Goal: Task Accomplishment & Management: Use online tool/utility

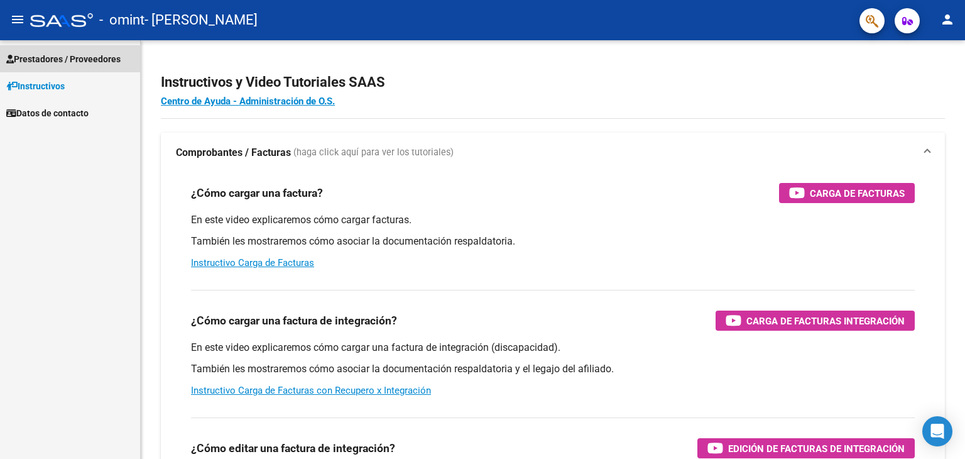
click at [48, 58] on span "Prestadores / Proveedores" at bounding box center [63, 59] width 114 height 14
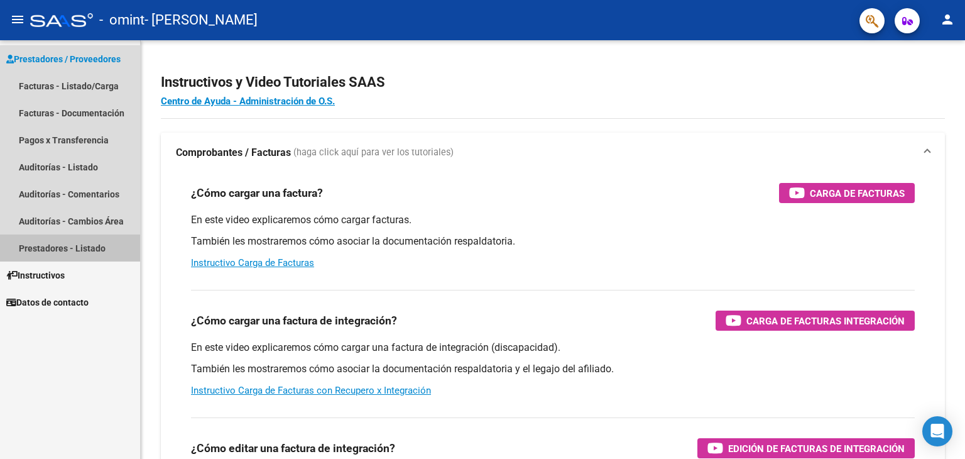
click at [45, 246] on link "Prestadores - Listado" at bounding box center [70, 247] width 140 height 27
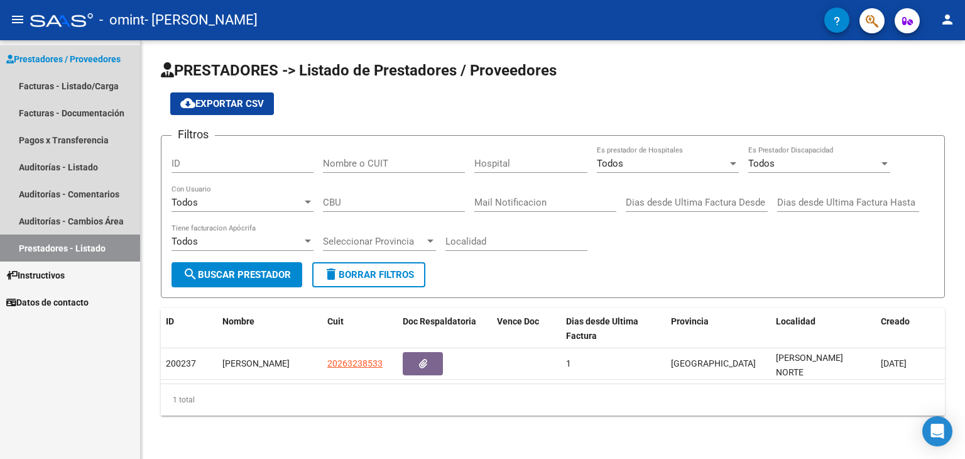
click at [45, 246] on link "Prestadores - Listado" at bounding box center [70, 247] width 140 height 27
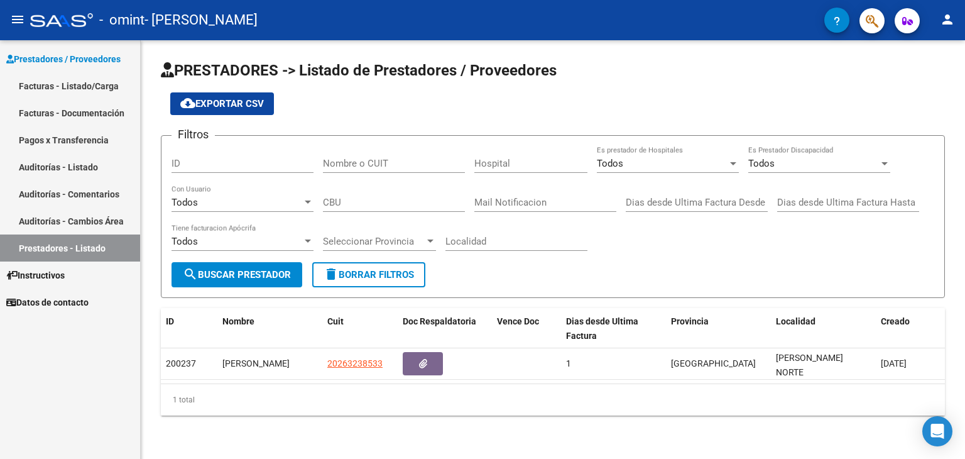
click at [965, 445] on div "PRESTADORES -> Listado de Prestadores / Proveedores cloud_download Exportar CSV…" at bounding box center [553, 247] width 824 height 415
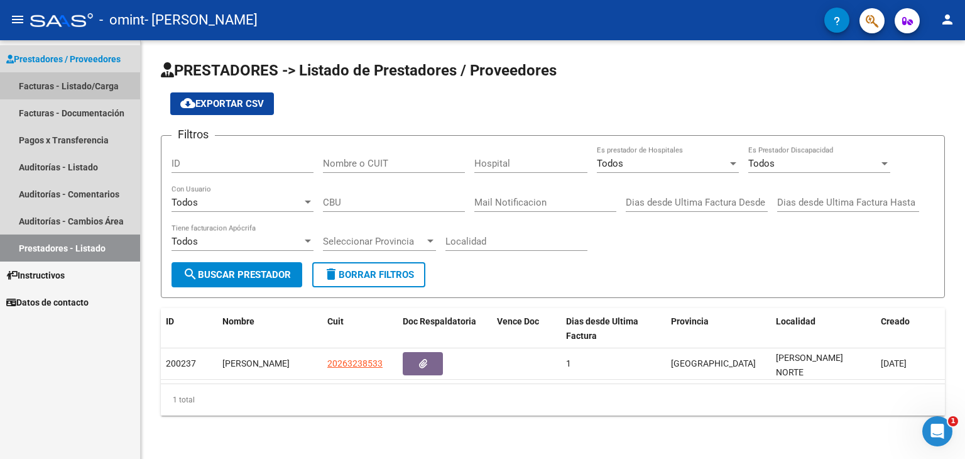
click at [66, 87] on link "Facturas - Listado/Carga" at bounding box center [70, 85] width 140 height 27
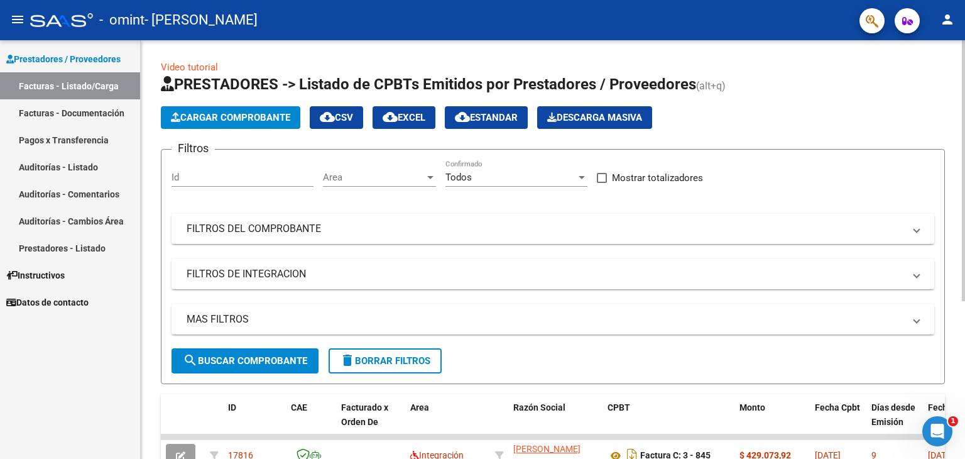
scroll to position [254, 0]
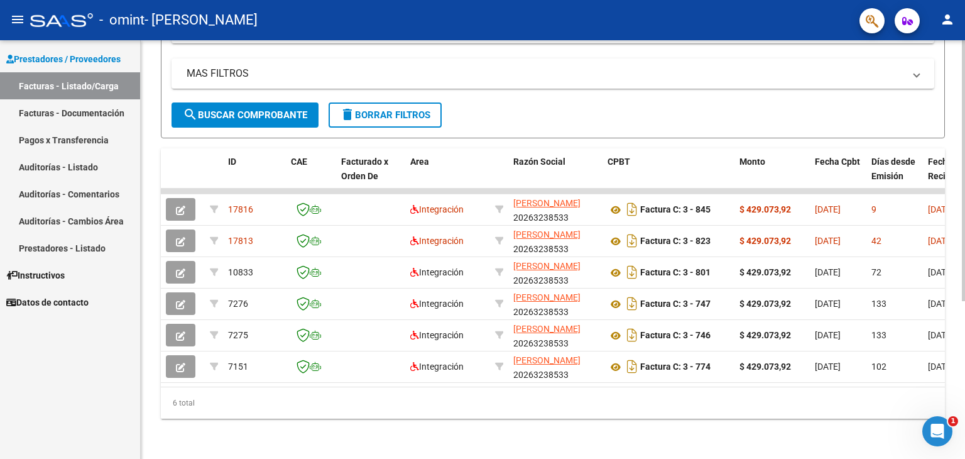
click at [963, 449] on div at bounding box center [963, 249] width 3 height 418
click at [963, 449] on div at bounding box center [963, 328] width 3 height 261
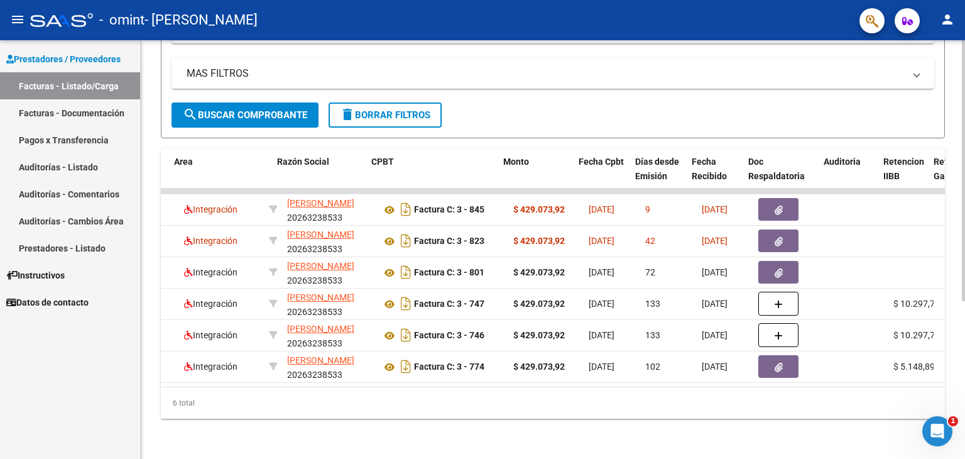
scroll to position [0, 251]
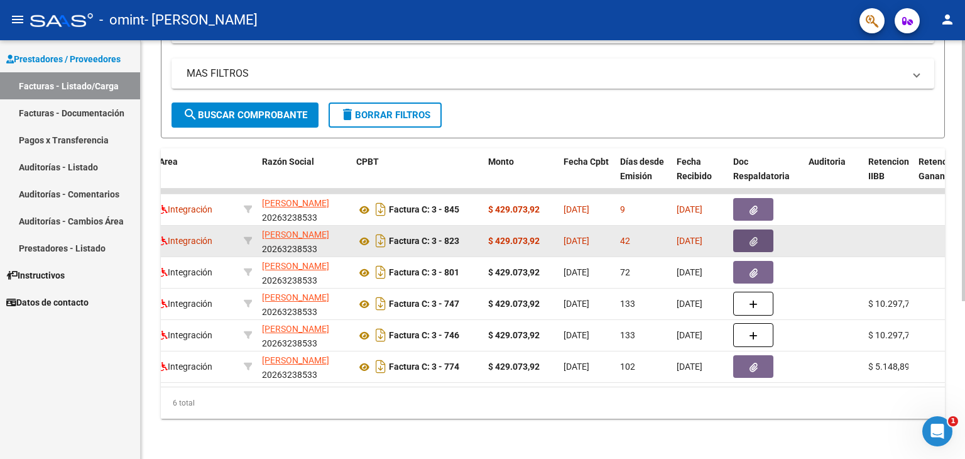
click at [752, 237] on icon "button" at bounding box center [754, 241] width 8 height 9
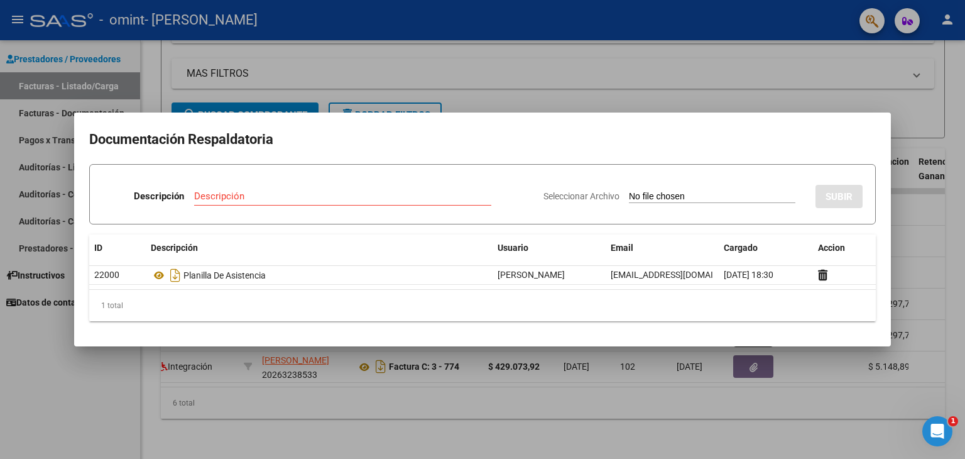
click at [75, 400] on div at bounding box center [482, 229] width 965 height 459
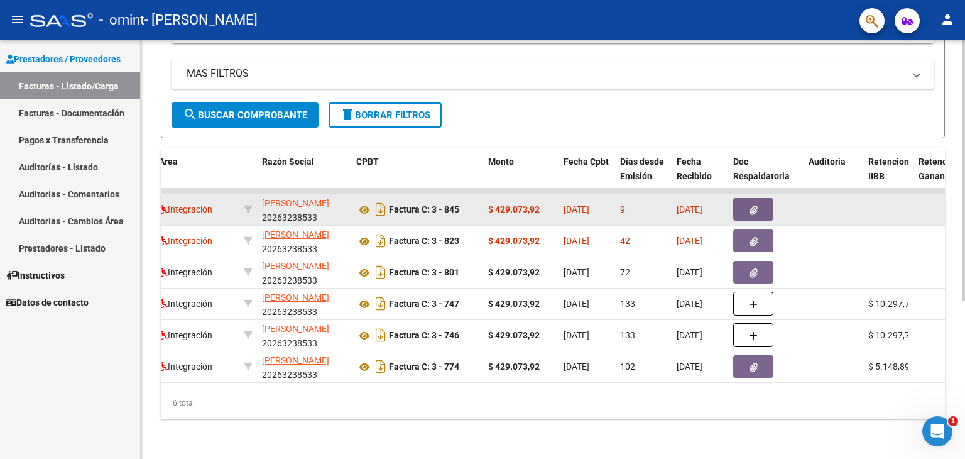
click at [759, 198] on button "button" at bounding box center [753, 209] width 40 height 23
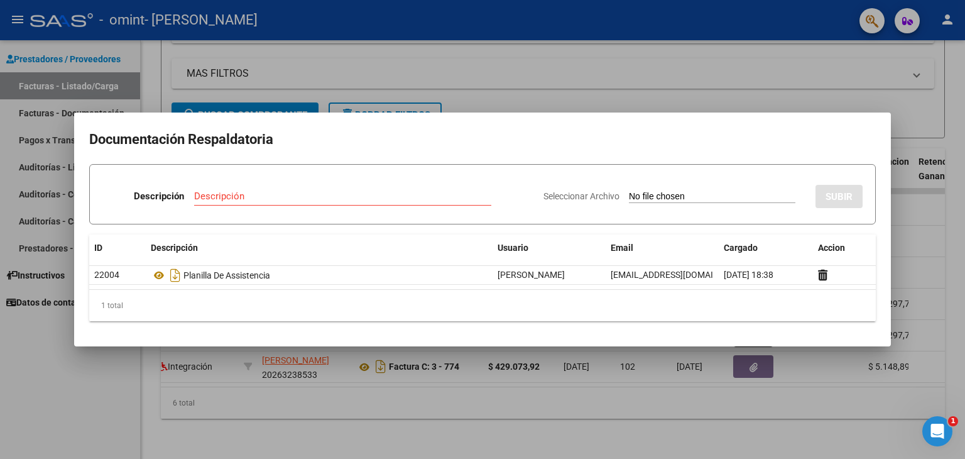
click at [81, 359] on div at bounding box center [482, 229] width 965 height 459
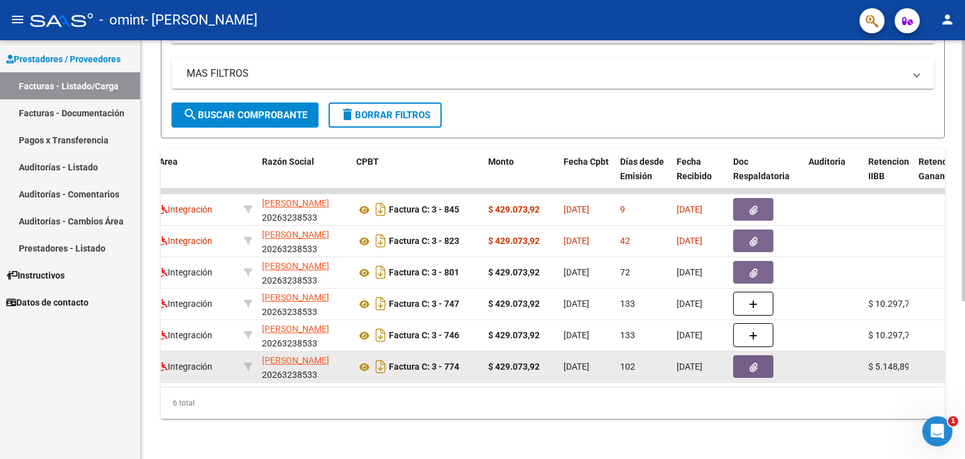
click at [752, 363] on icon "button" at bounding box center [754, 367] width 8 height 9
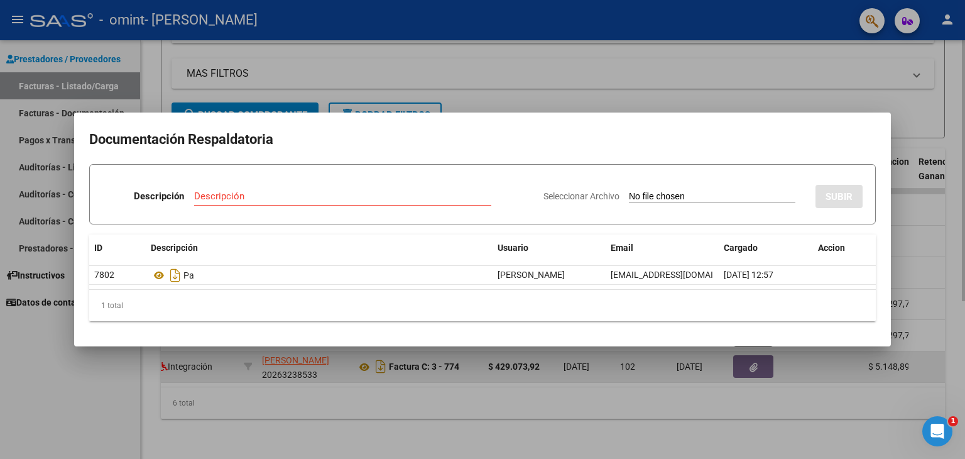
click at [752, 356] on div at bounding box center [482, 229] width 965 height 459
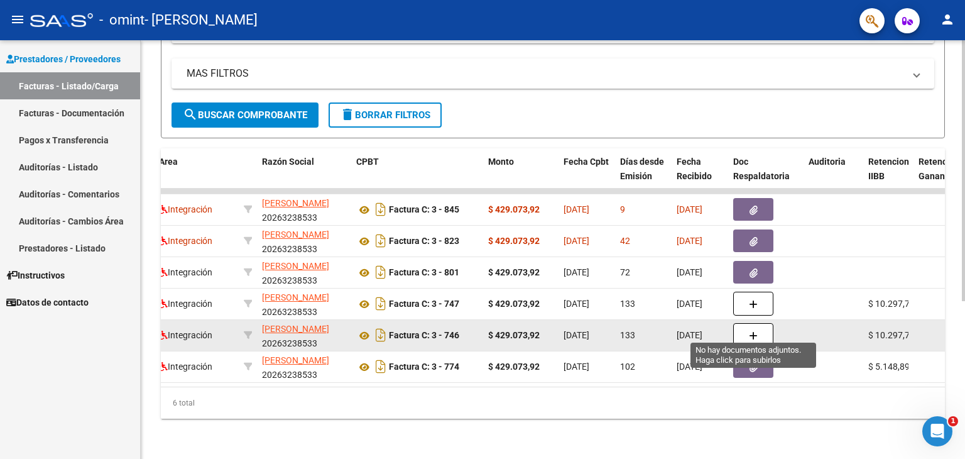
click at [744, 324] on button "button" at bounding box center [753, 335] width 40 height 24
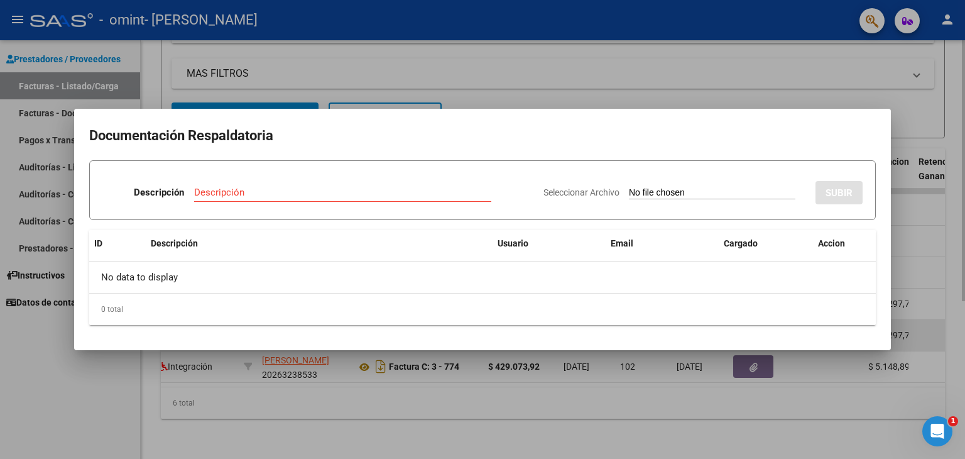
click at [744, 324] on div "0 total" at bounding box center [482, 308] width 787 height 31
click at [725, 442] on div at bounding box center [482, 229] width 965 height 459
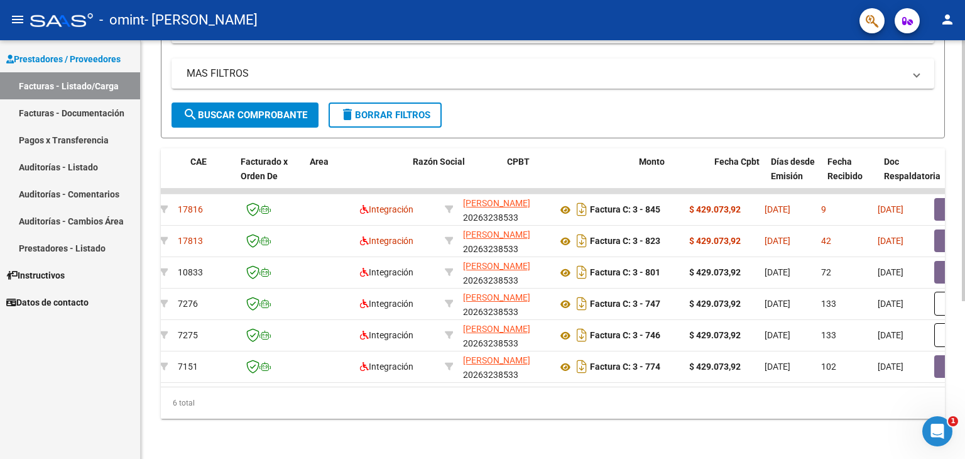
scroll to position [0, 0]
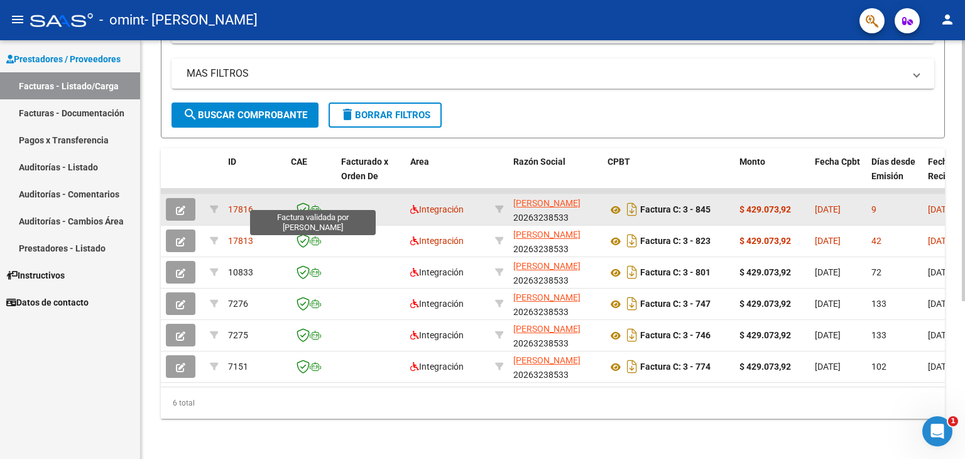
click at [305, 202] on icon at bounding box center [303, 209] width 13 height 14
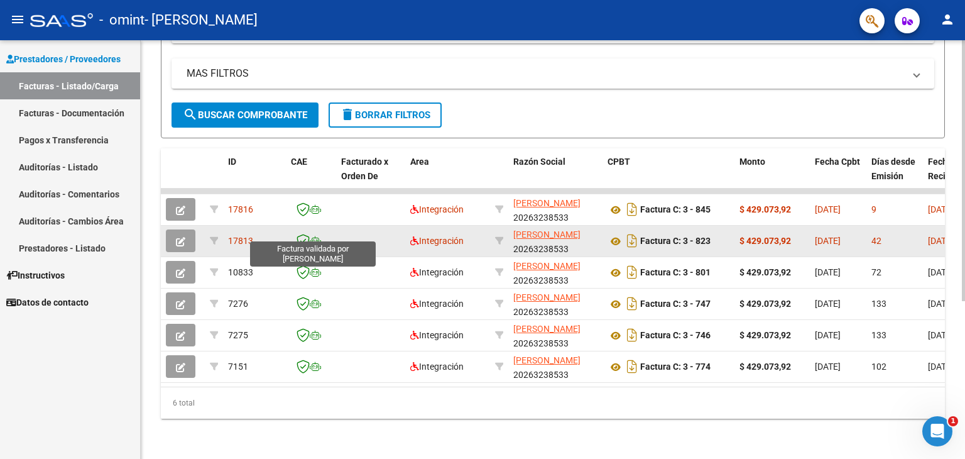
click at [303, 237] on icon at bounding box center [303, 241] width 13 height 14
click at [302, 234] on icon at bounding box center [303, 241] width 13 height 14
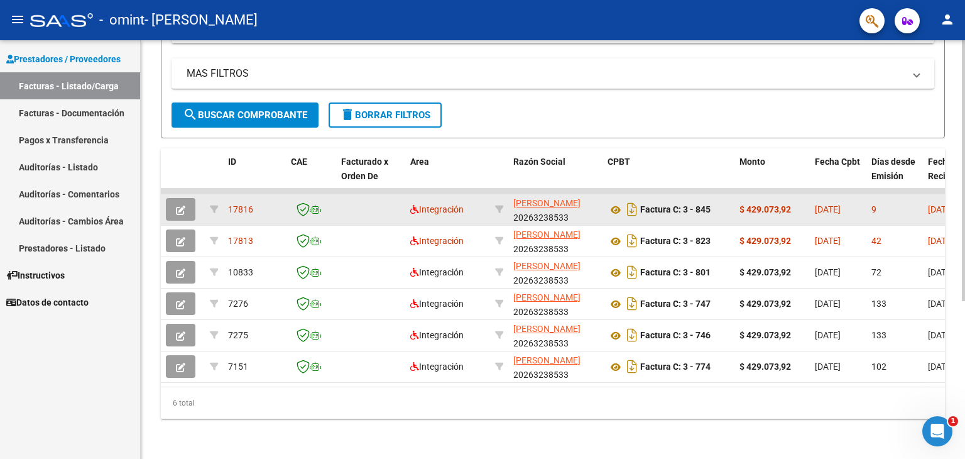
click at [303, 194] on datatable-body-cell at bounding box center [311, 209] width 50 height 31
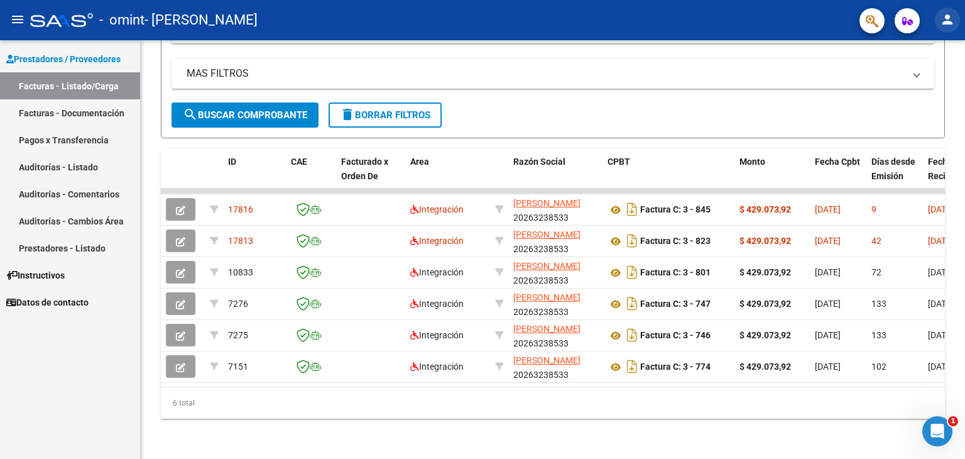
click at [948, 14] on mat-icon "person" at bounding box center [947, 19] width 15 height 15
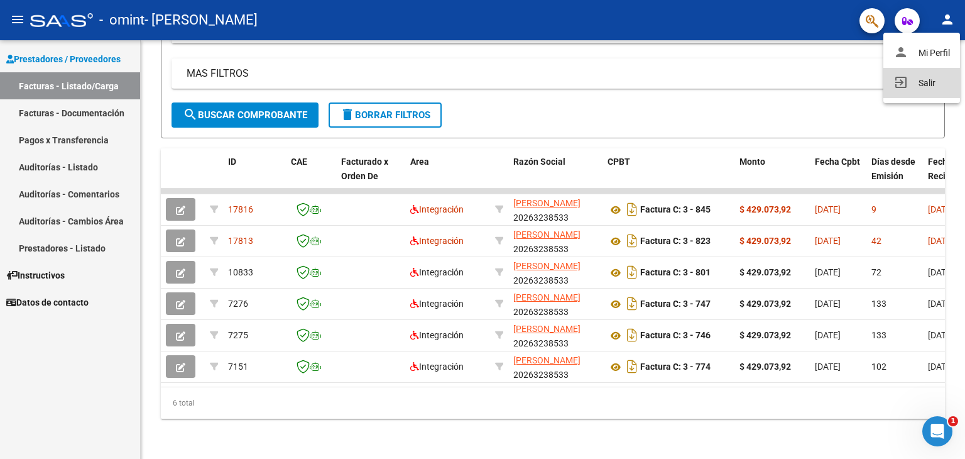
click at [917, 87] on button "exit_to_app Salir" at bounding box center [921, 83] width 77 height 30
